Goal: Get advice/opinions

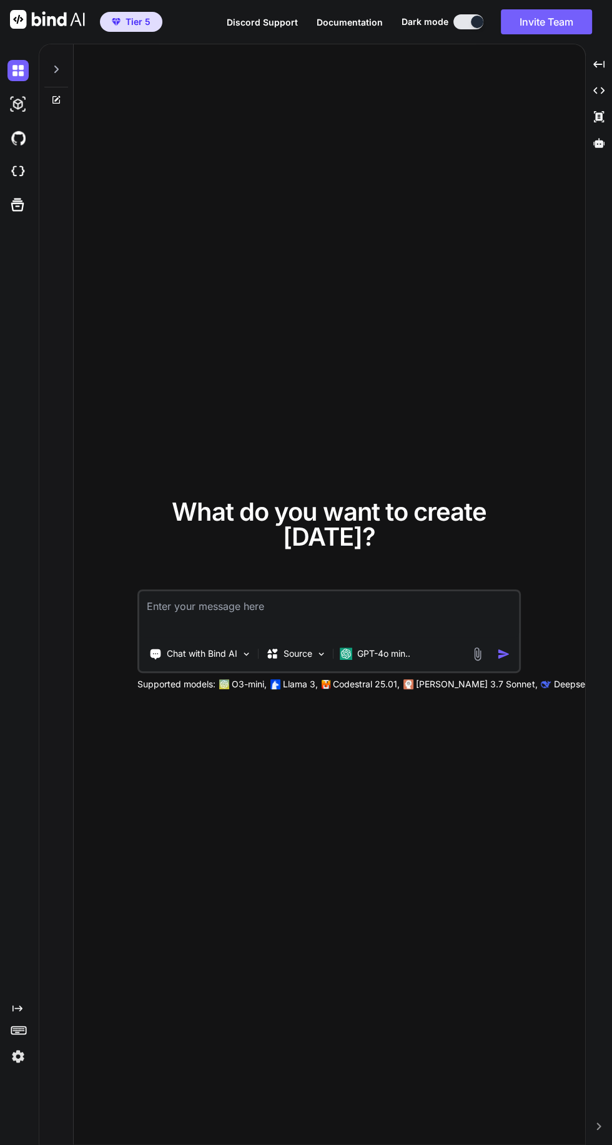
click at [303, 637] on textarea at bounding box center [328, 614] width 379 height 46
type textarea "x"
type textarea "I"
type textarea "x"
type textarea "I"
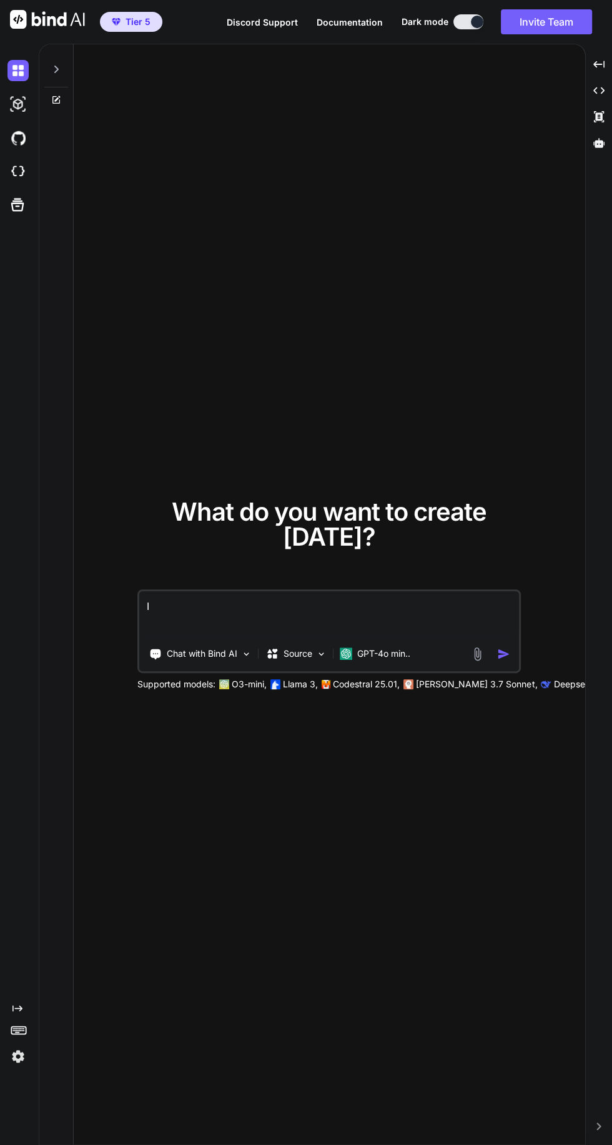
type textarea "x"
type textarea "I n"
type textarea "x"
type textarea "I ne"
type textarea "x"
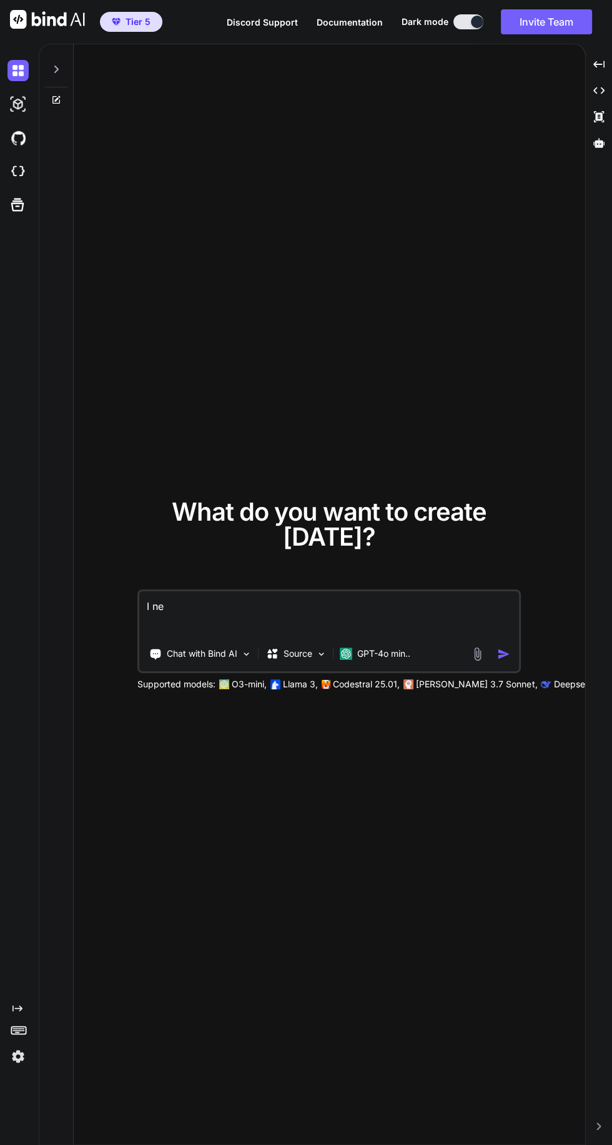
type textarea "I nee"
type textarea "x"
type textarea "I need"
type textarea "x"
type textarea "I need"
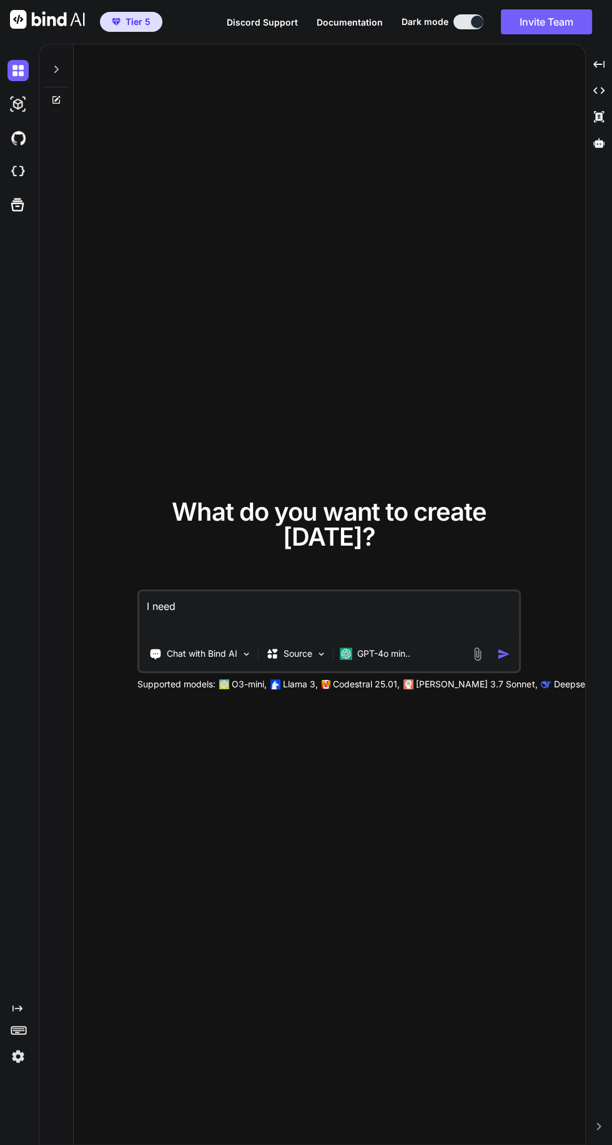
type textarea "x"
type textarea "I need m"
type textarea "x"
type textarea "I need mo"
type textarea "x"
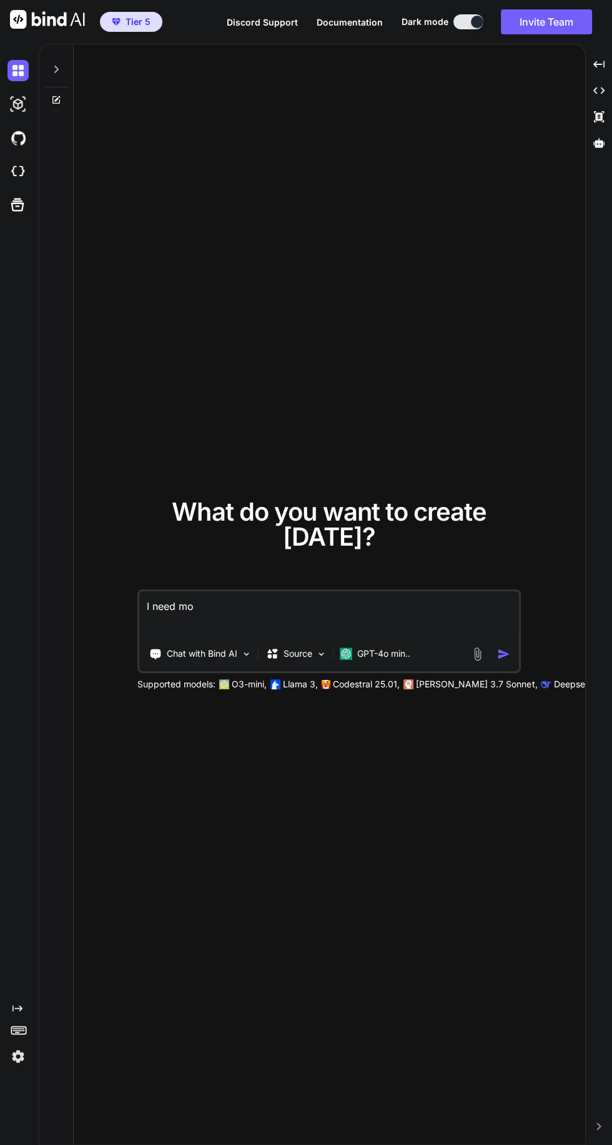
type textarea "I need mot"
type textarea "x"
type textarea "I need moti"
type textarea "x"
type textarea "I need motivation"
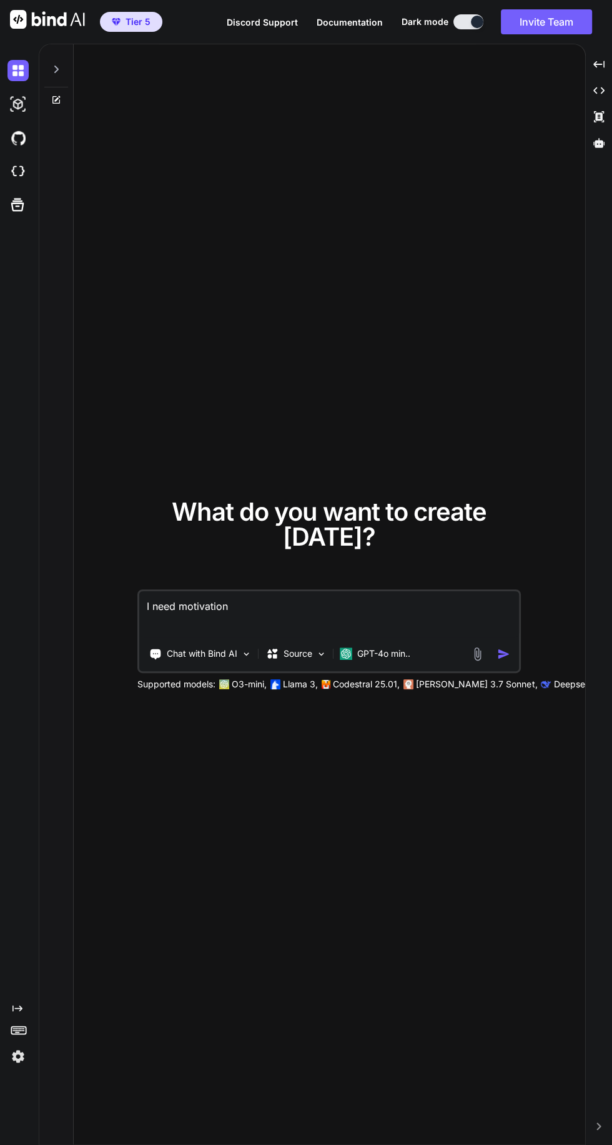
type textarea "x"
type textarea "I need motivation for"
type textarea "x"
type textarea "I need motivation for f"
type textarea "x"
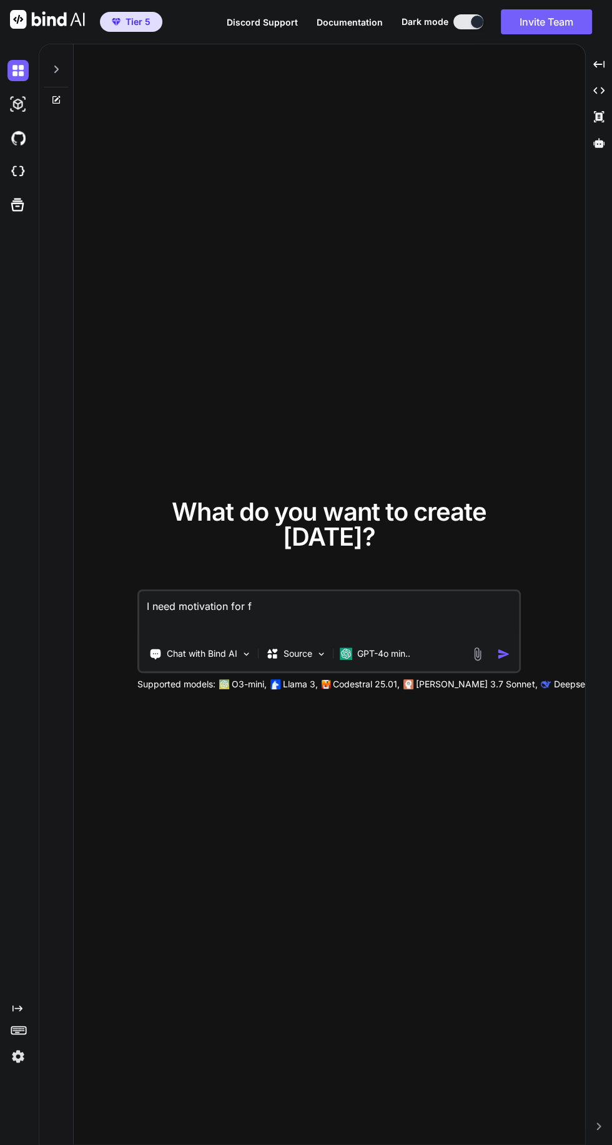
type textarea "I need motivation for fo"
type textarea "x"
type textarea "I need motivation for fon"
type textarea "x"
type textarea "I need motivation for foni"
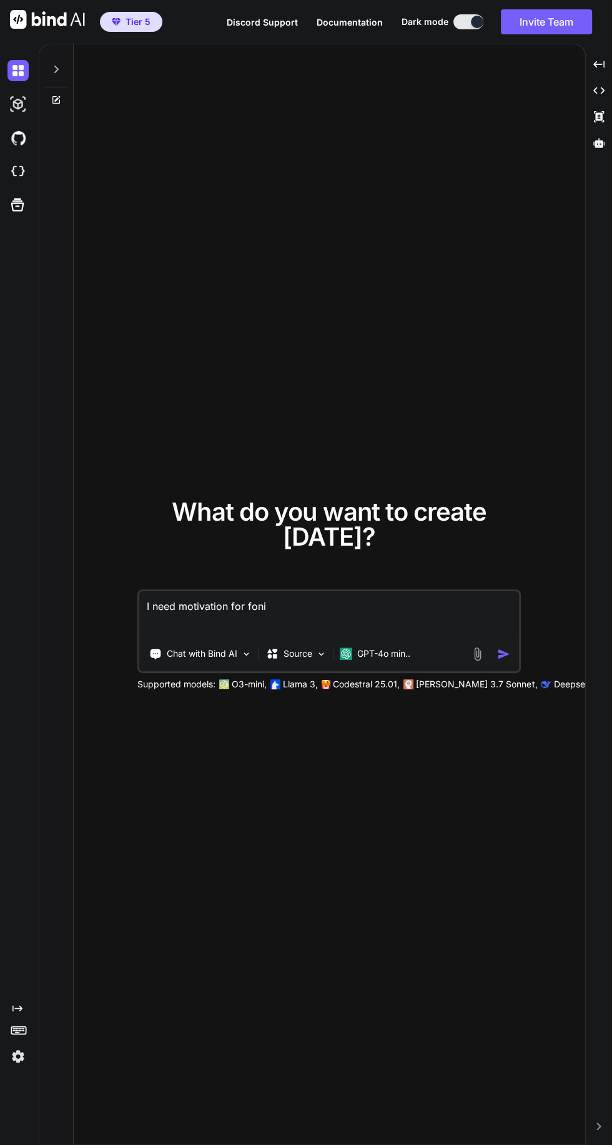
type textarea "x"
type textarea "I need motivation for finishing"
type textarea "x"
type textarea "I need motivation for finishing my"
type textarea "x"
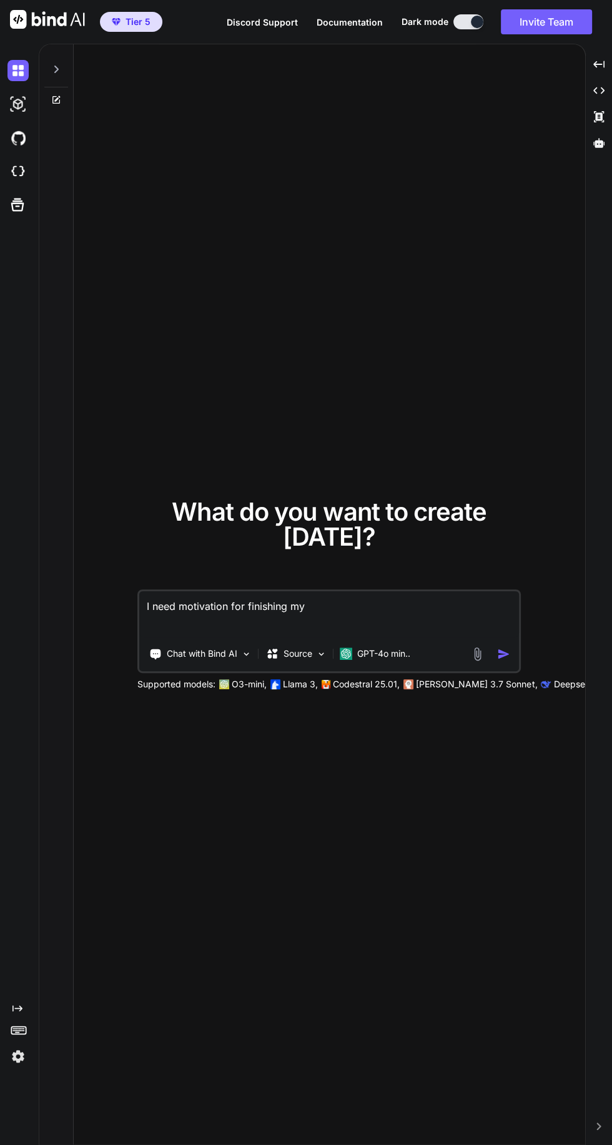
type textarea "I need motivation for finishing my r"
type textarea "x"
type textarea "I need motivation for finishing my re"
type textarea "x"
type textarea "I need motivation for finishing my rea"
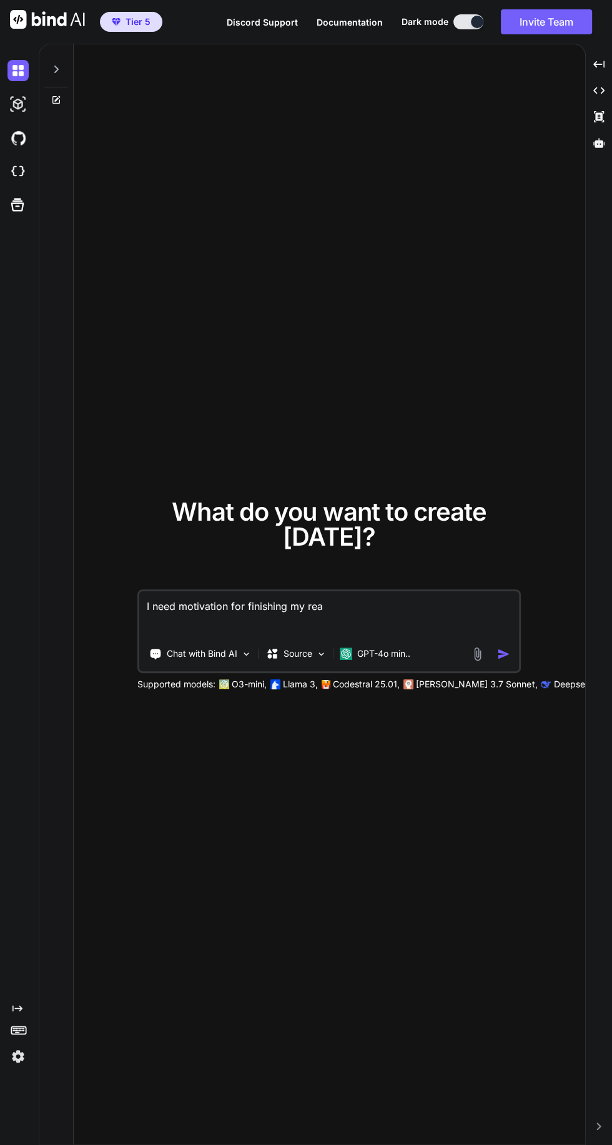
type textarea "x"
type textarea "I need motivation for finishing my real"
type textarea "x"
type textarea "I need motivation for finishing my real"
type textarea "x"
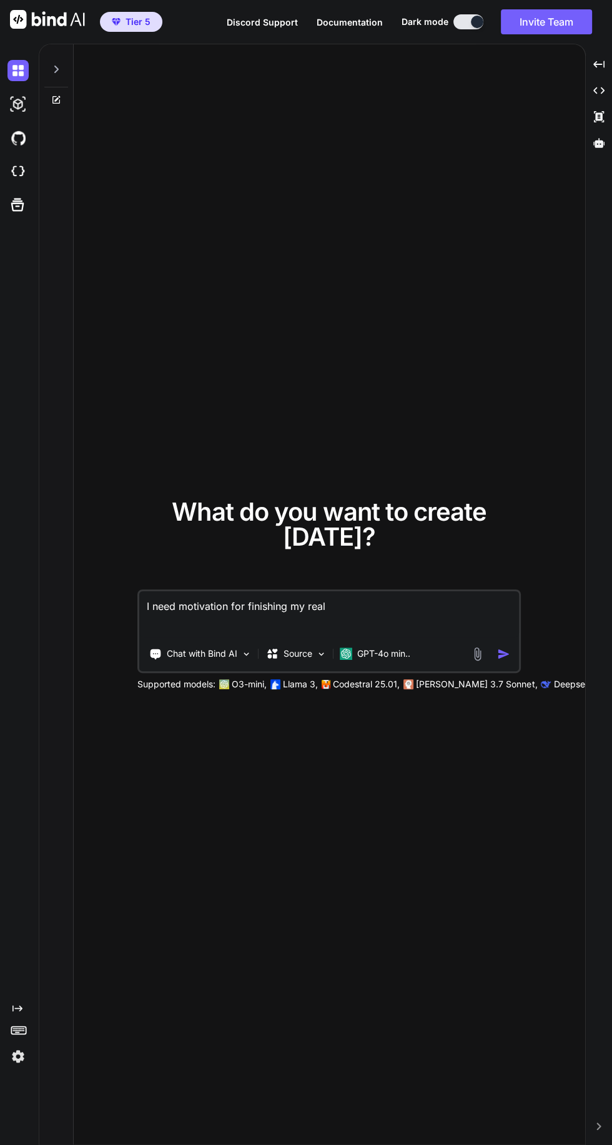
type textarea "I need motivation for finishing my real estate"
type textarea "x"
type textarea "I need motivation for finishing my real estate license"
type textarea "x"
type textarea "I need motivation for finishing my real estate license c"
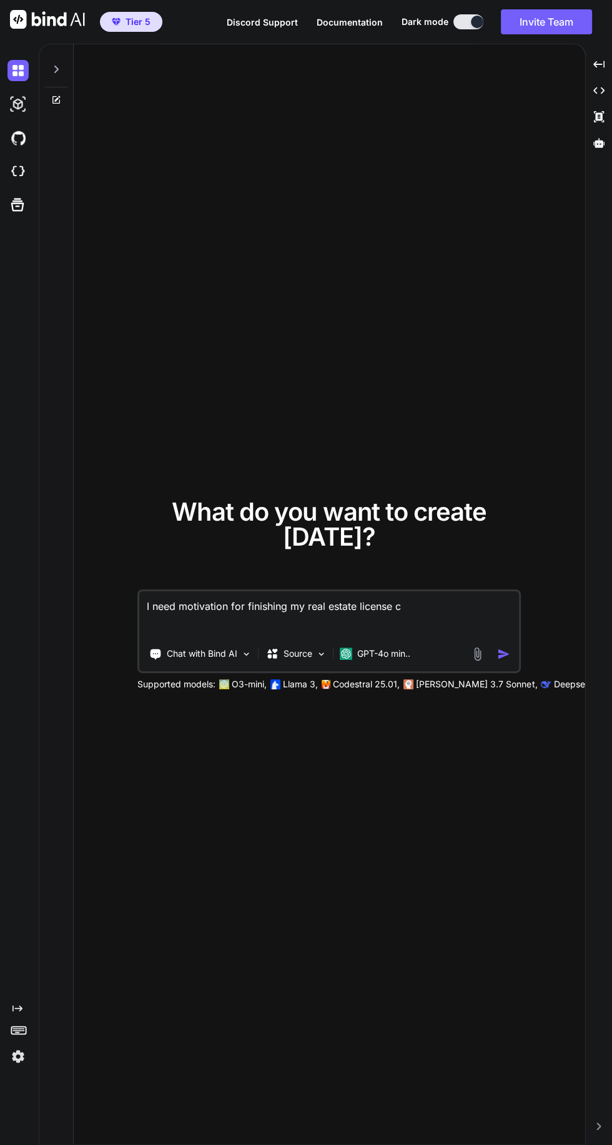
type textarea "x"
type textarea "I need motivation for finishing my real estate license co"
type textarea "x"
type textarea "I need motivation for finishing my real estate license cou"
type textarea "x"
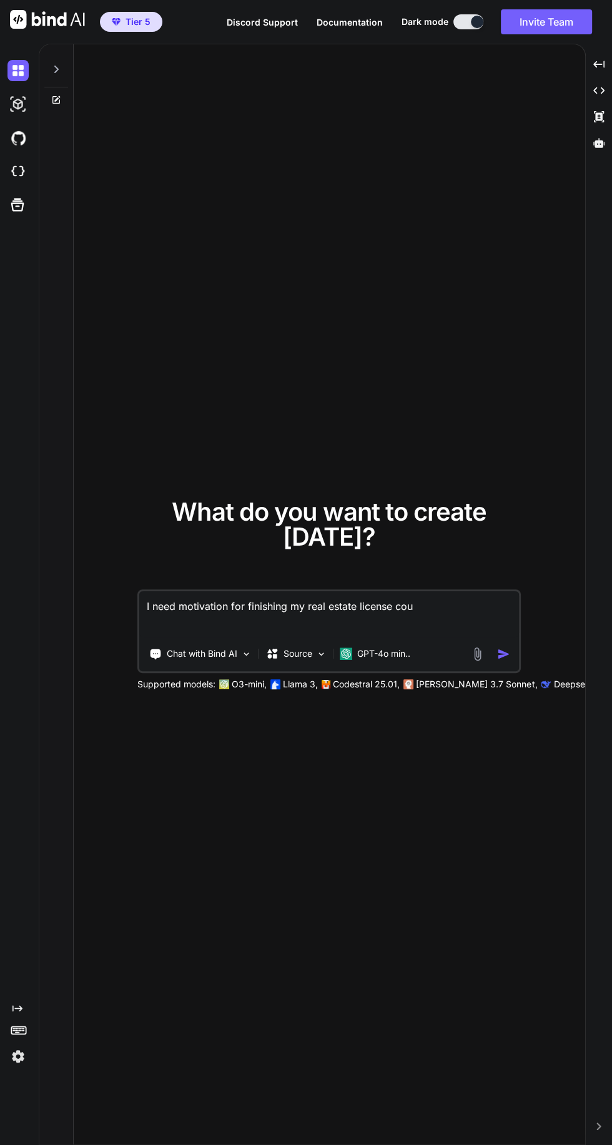
type textarea "I need motivation for finishing my real estate license course"
type textarea "x"
type textarea "I need motivation for finishing my real estate license course"
type textarea "x"
type textarea "I need motivation for finishing my real estate license coursee"
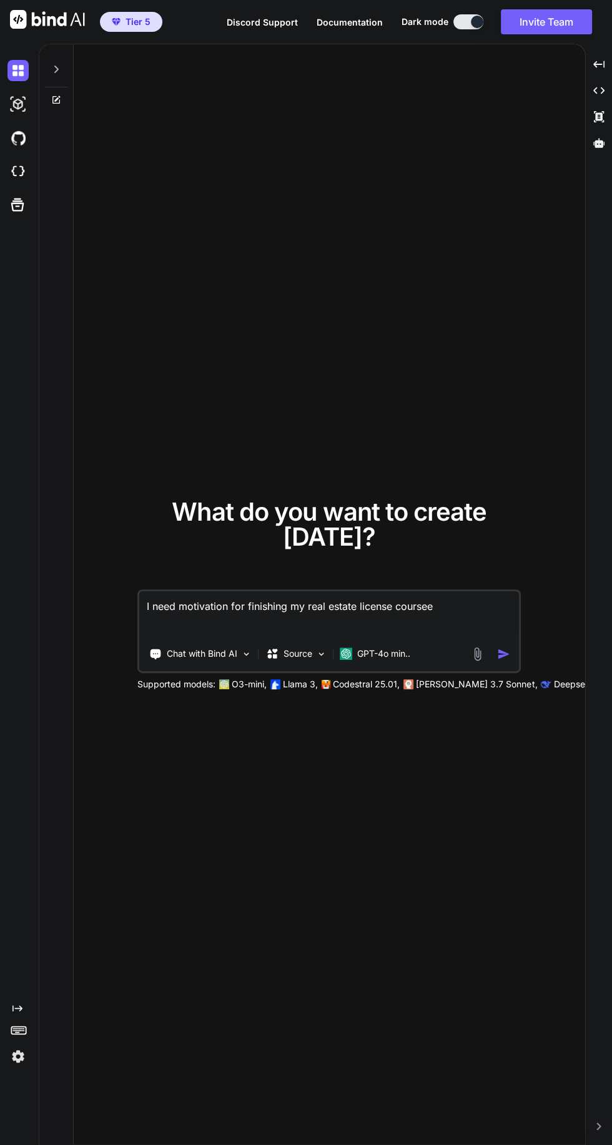
type textarea "x"
type textarea "I need motivation for finishing my real estate license coursees"
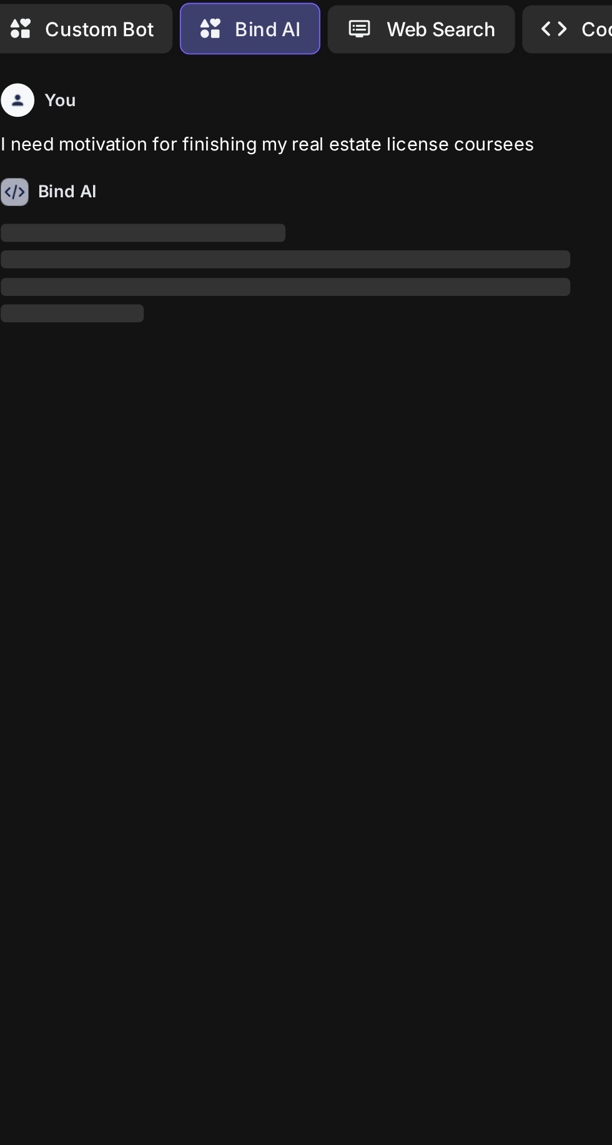
scroll to position [82, 0]
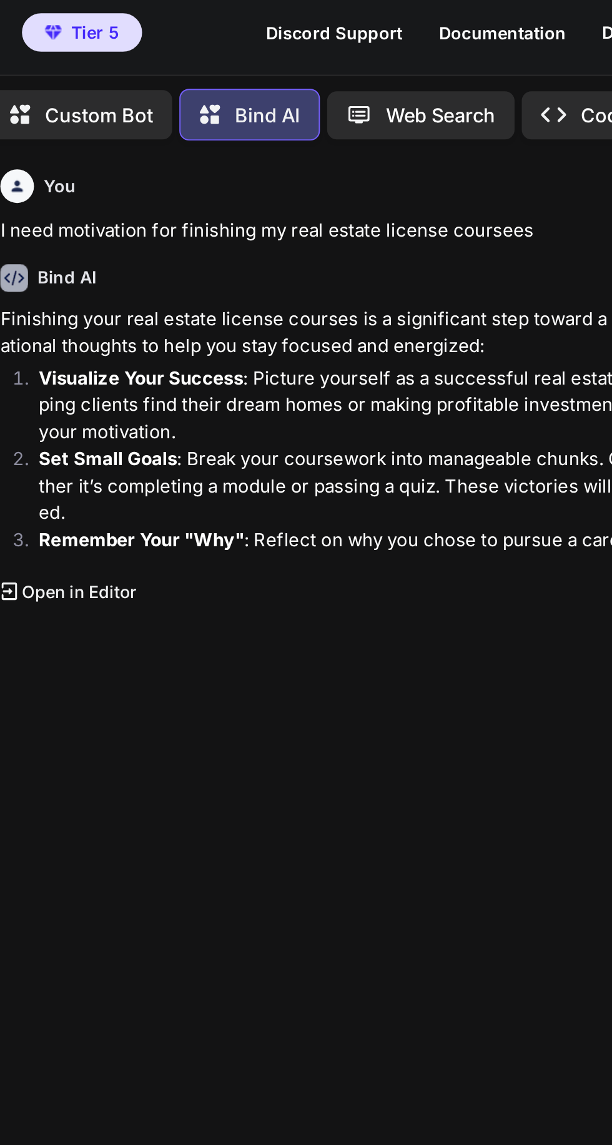
type textarea "x"
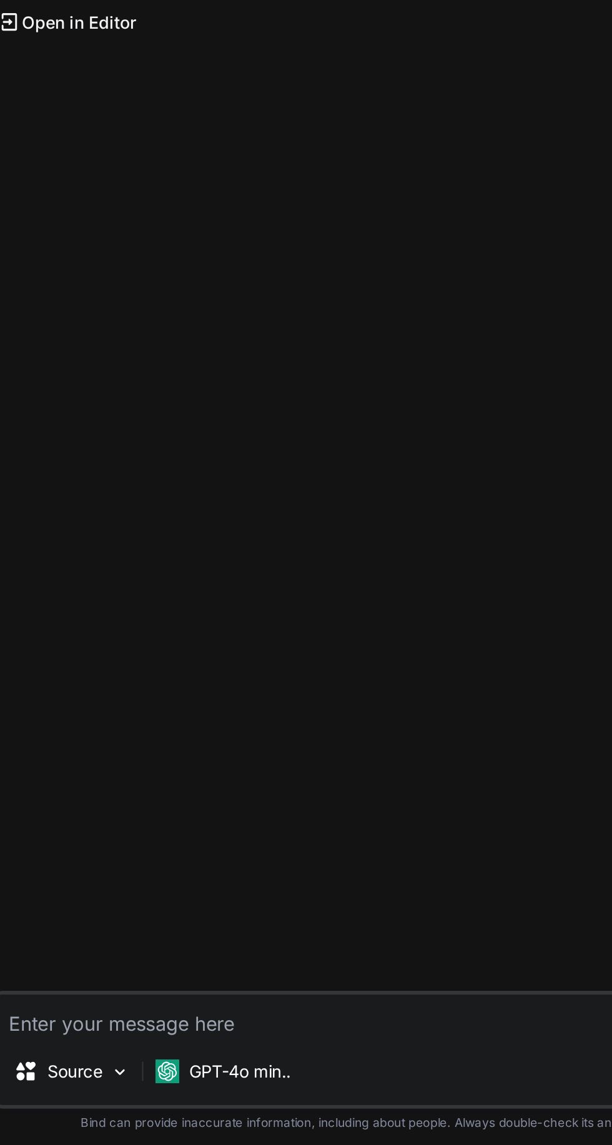
scroll to position [119, 0]
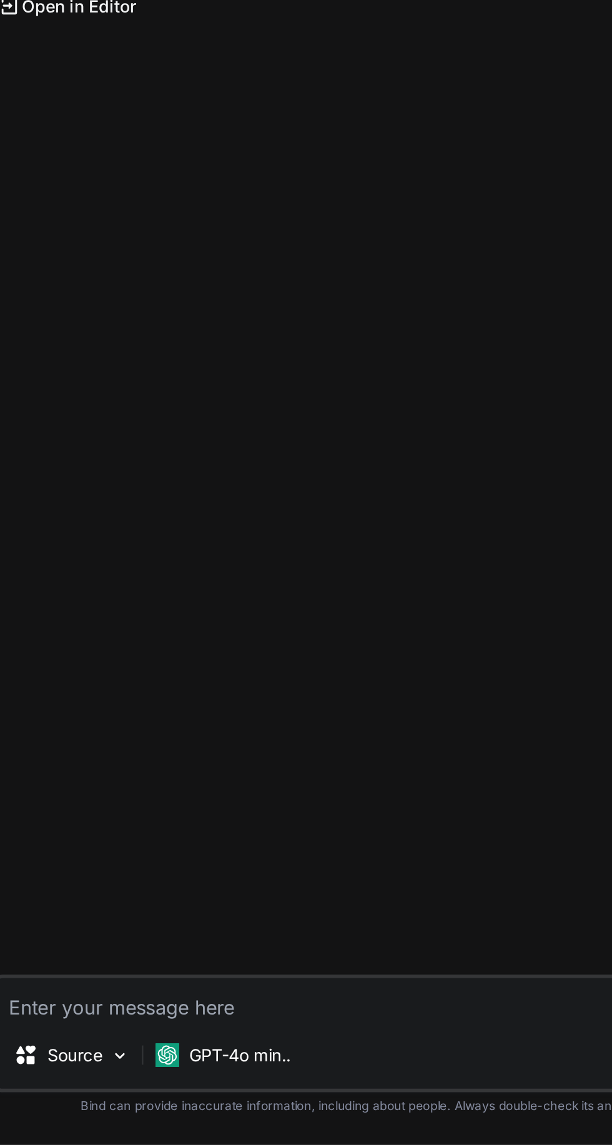
click at [220, 1100] on p "GPT-4o min.." at bounding box center [213, 1098] width 53 height 12
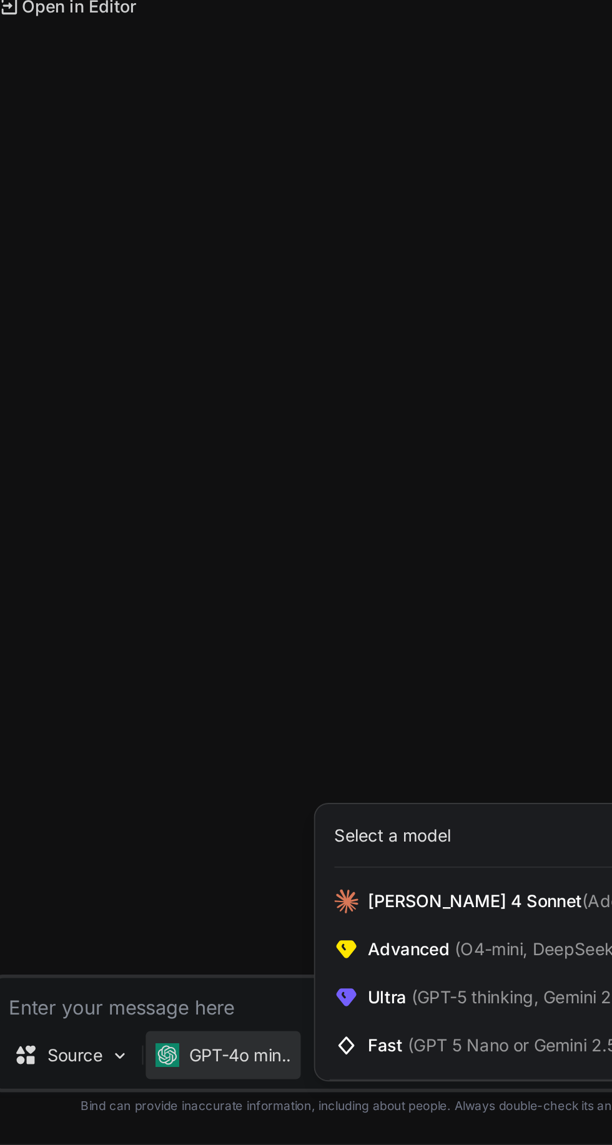
click at [356, 1046] on span "(O4-mini, DeepSeek R1)" at bounding box center [372, 1042] width 100 height 11
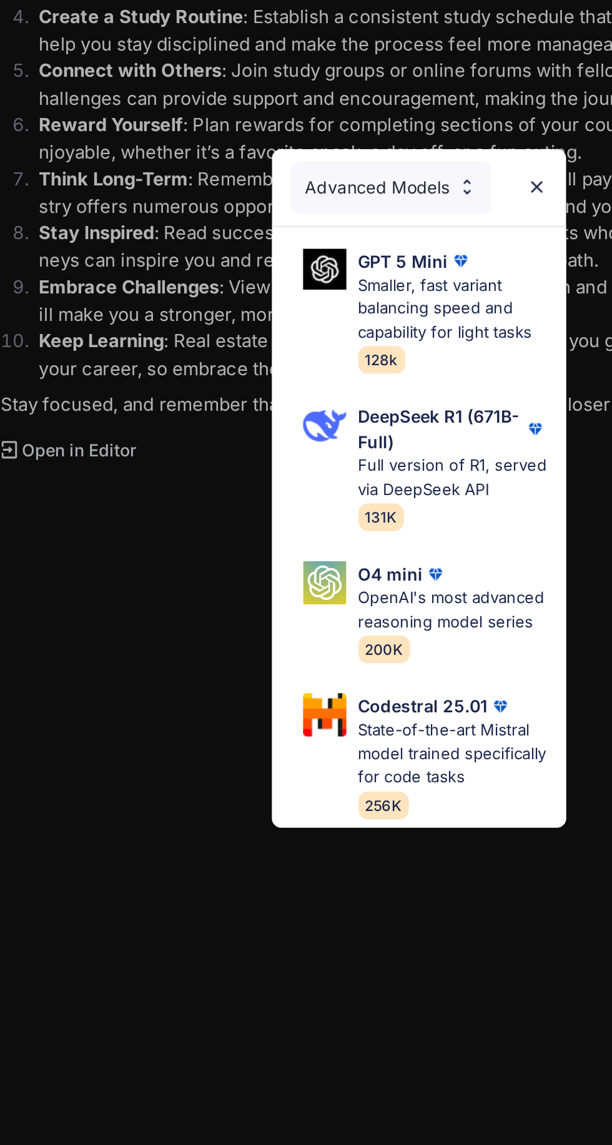
click at [313, 547] on p "DeepSeek R1 (671B-Full)" at bounding box center [318, 542] width 86 height 26
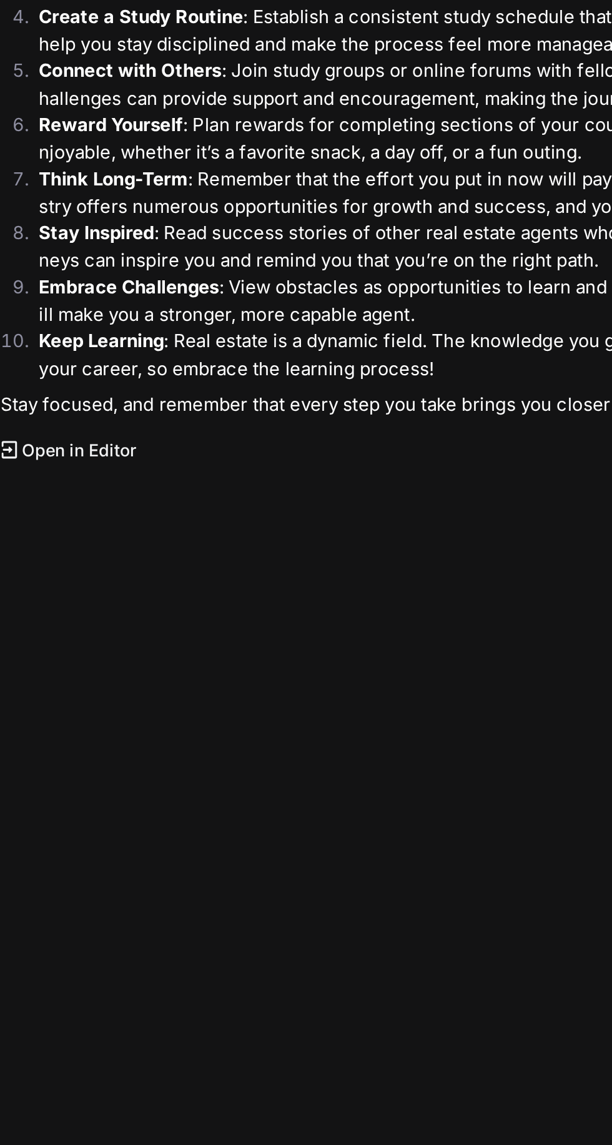
scroll to position [0, 0]
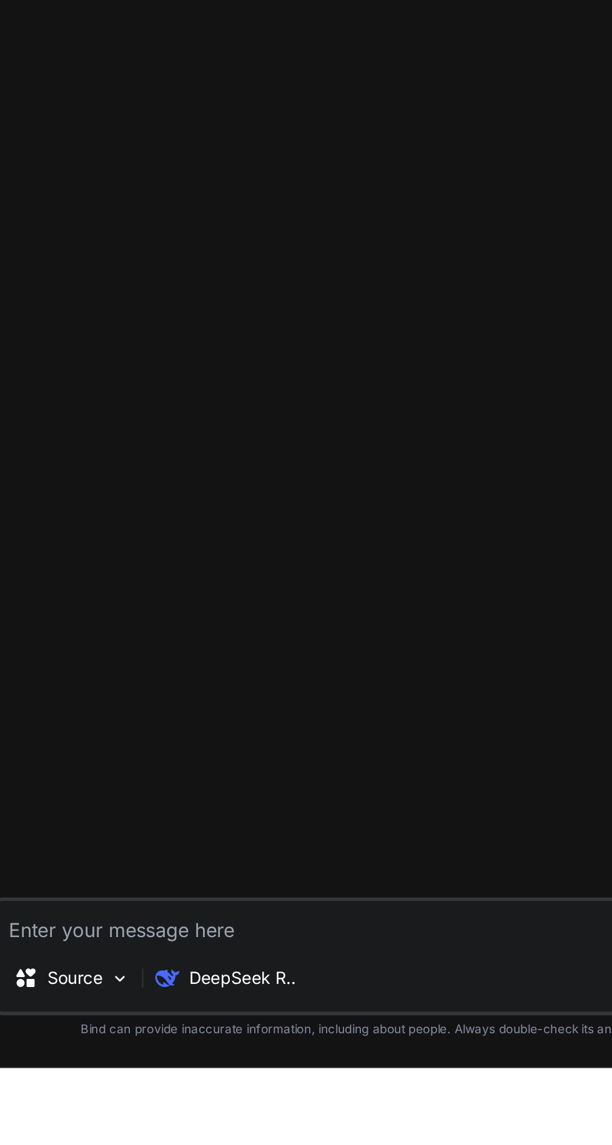
click at [242, 1080] on textarea at bounding box center [334, 1069] width 497 height 22
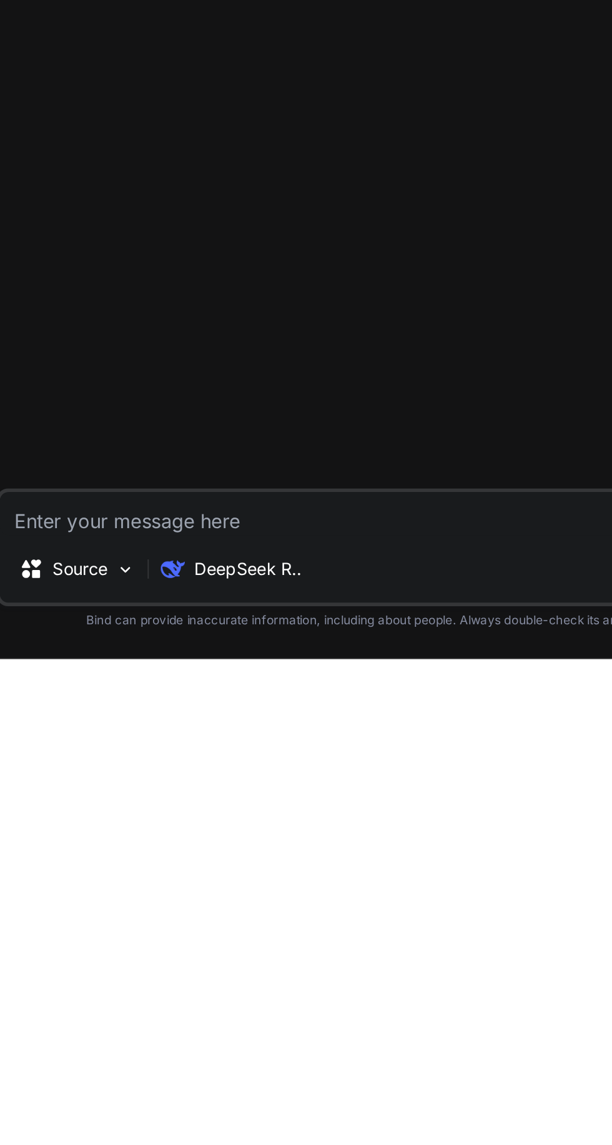
scroll to position [83, 0]
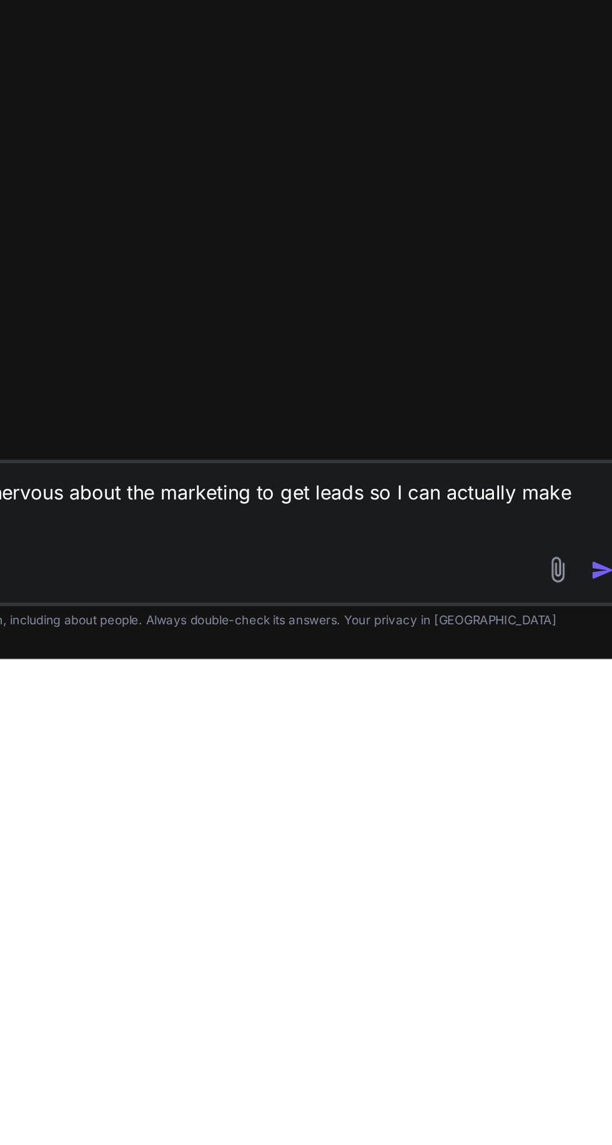
type textarea "I'm trying to look ahead but I'm nervous about the marketing to get leads so I …"
click at [562, 1100] on img "button" at bounding box center [562, 1098] width 12 height 12
